Goal: Task Accomplishment & Management: Use online tool/utility

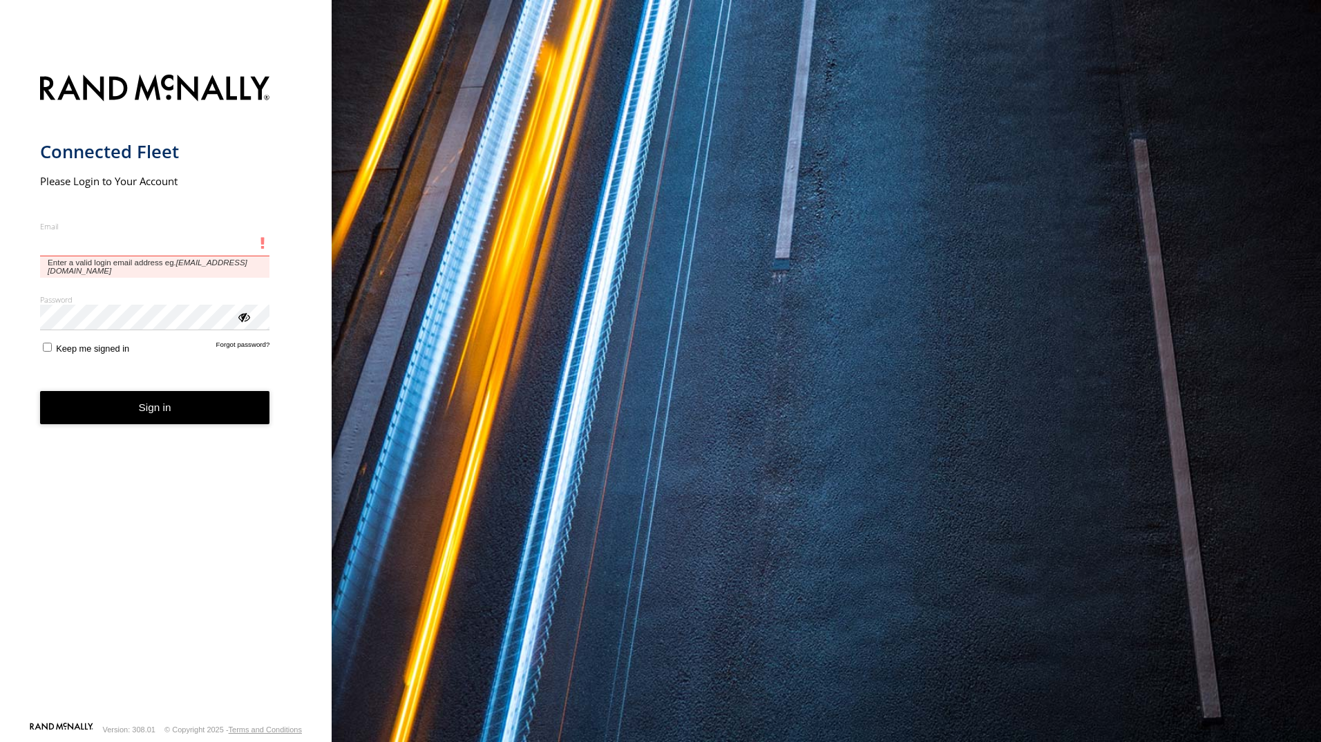
type input "**********"
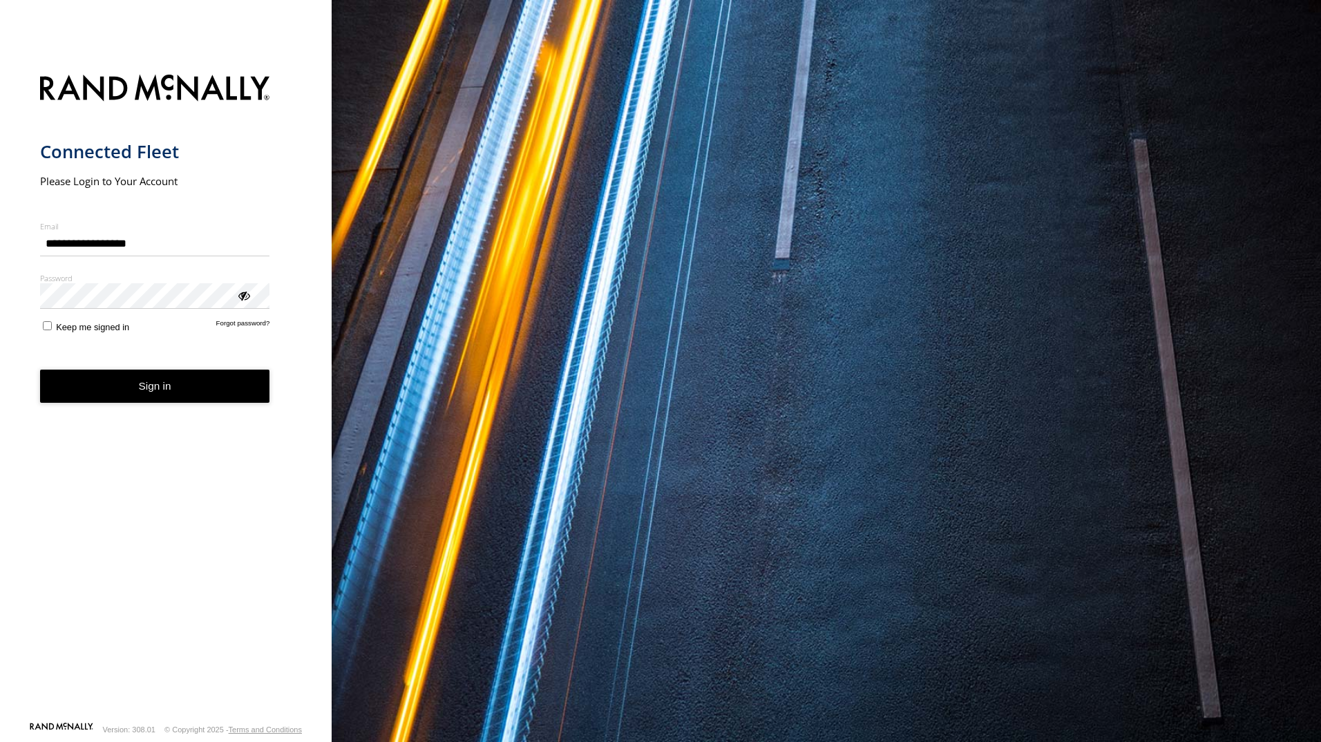
click at [190, 410] on form "**********" at bounding box center [166, 393] width 252 height 655
click at [228, 393] on button "Sign in" at bounding box center [155, 387] width 230 height 34
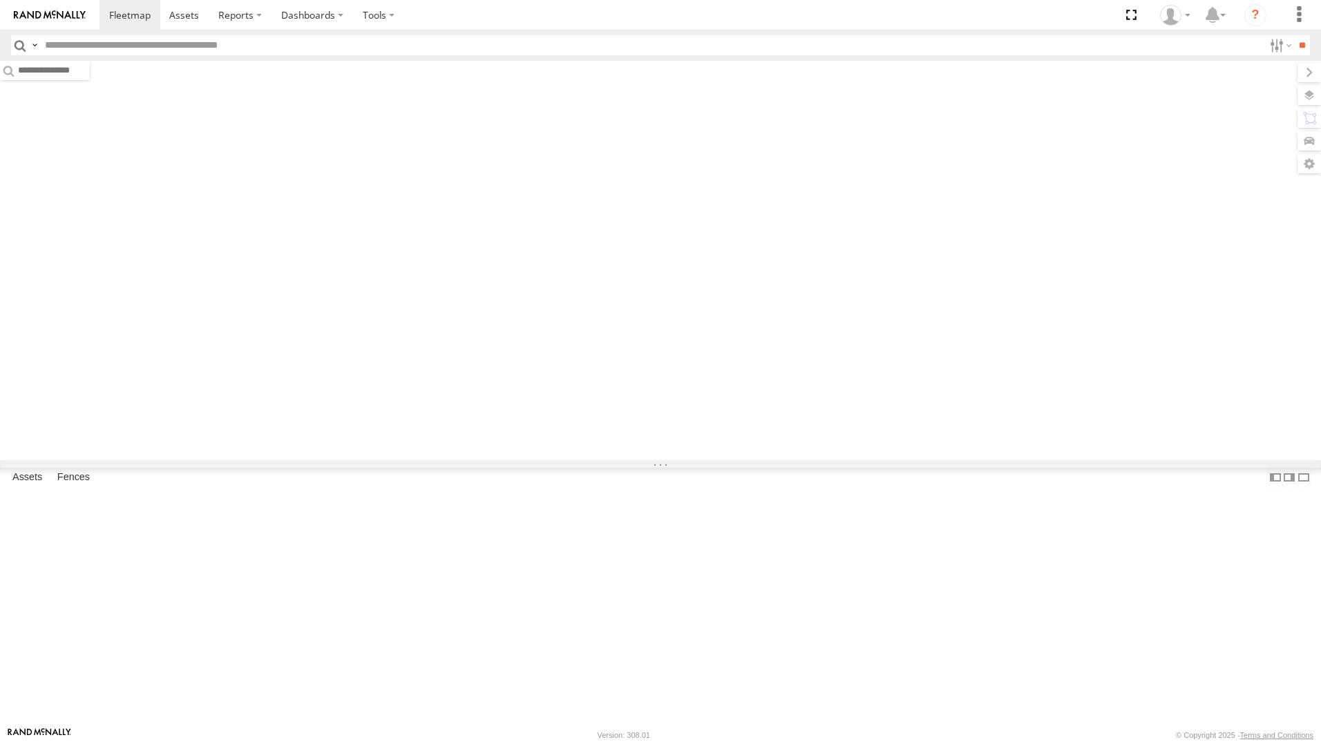
click at [446, 0] on html at bounding box center [660, 371] width 1321 height 742
